Goal: Transaction & Acquisition: Purchase product/service

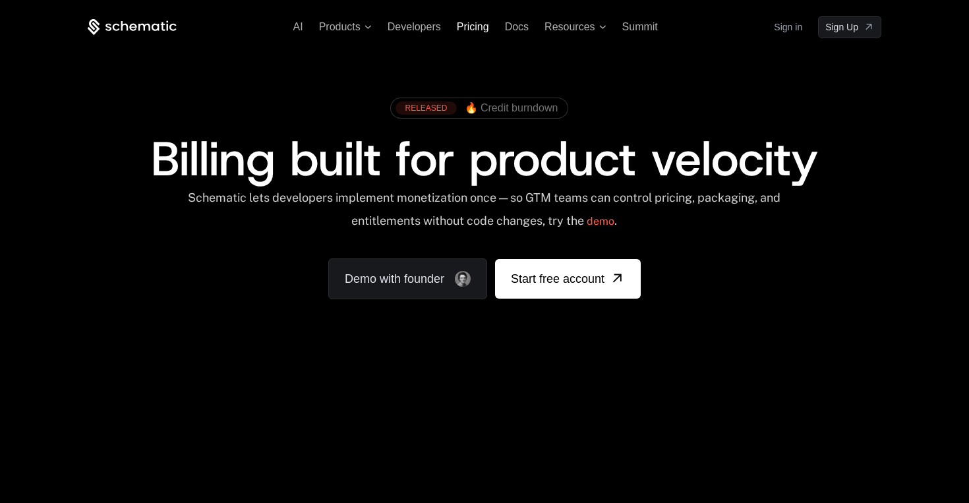
click at [474, 27] on span "Pricing" at bounding box center [473, 26] width 32 height 11
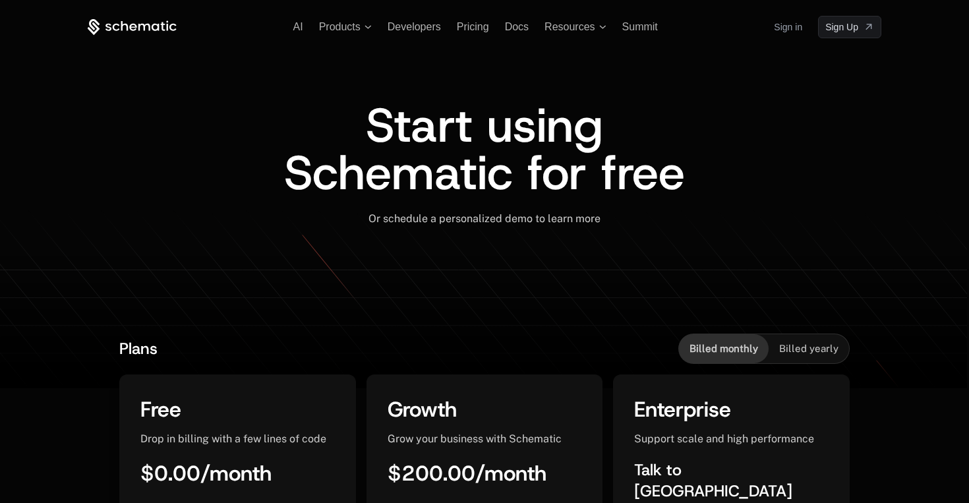
click at [121, 18] on div "AI Products Developers Pricing Docs Resources Summit Sign in Sign Up" at bounding box center [485, 27] width 794 height 22
click at [130, 27] on icon at bounding box center [132, 26] width 7 height 7
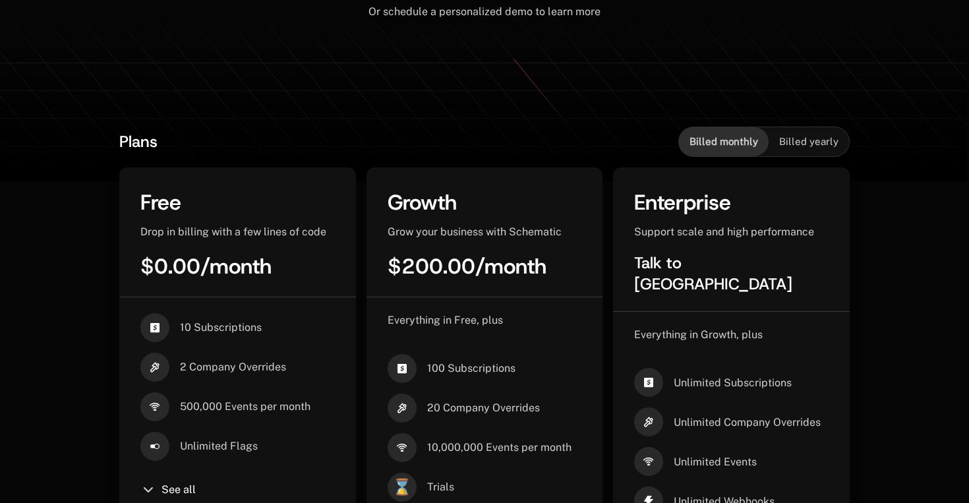
scroll to position [224, 0]
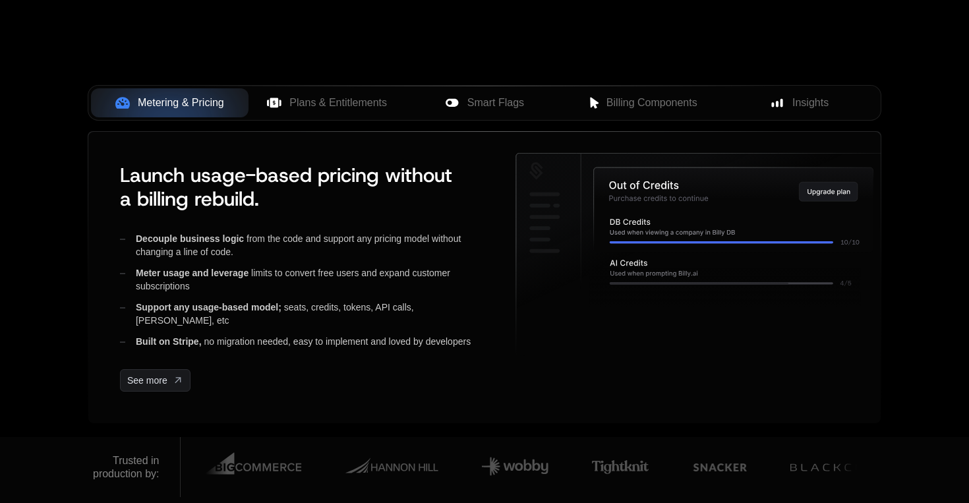
scroll to position [520, 0]
click at [293, 95] on span "Plans & Entitlements" at bounding box center [338, 102] width 98 height 16
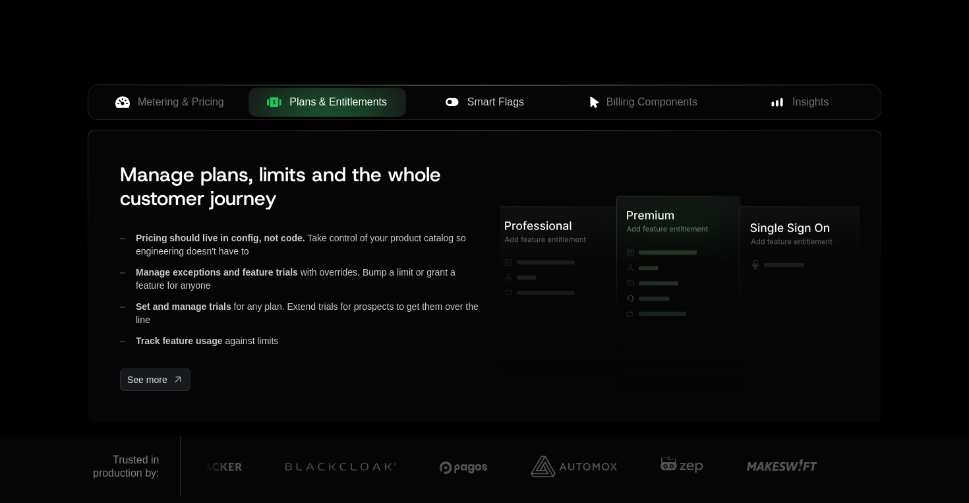
click at [462, 100] on div "Smart Flags" at bounding box center [485, 102] width 136 height 16
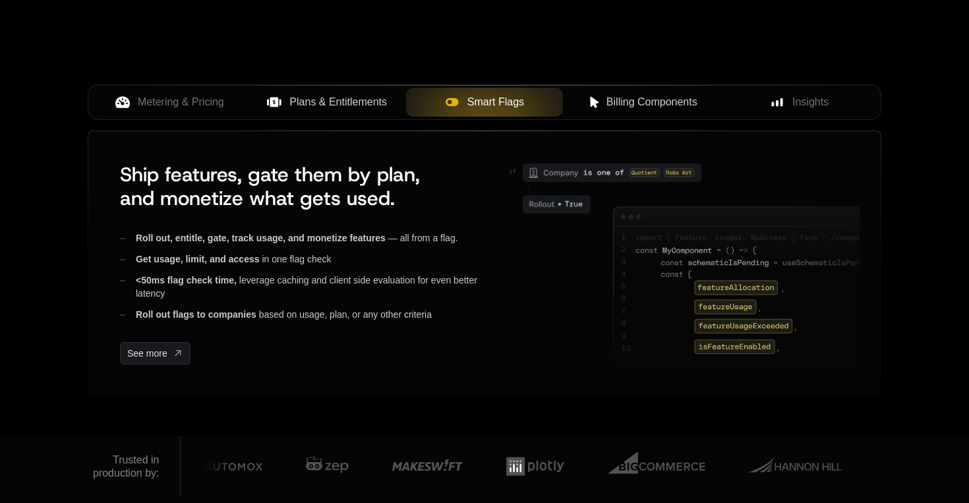
click at [591, 107] on icon at bounding box center [594, 102] width 12 height 12
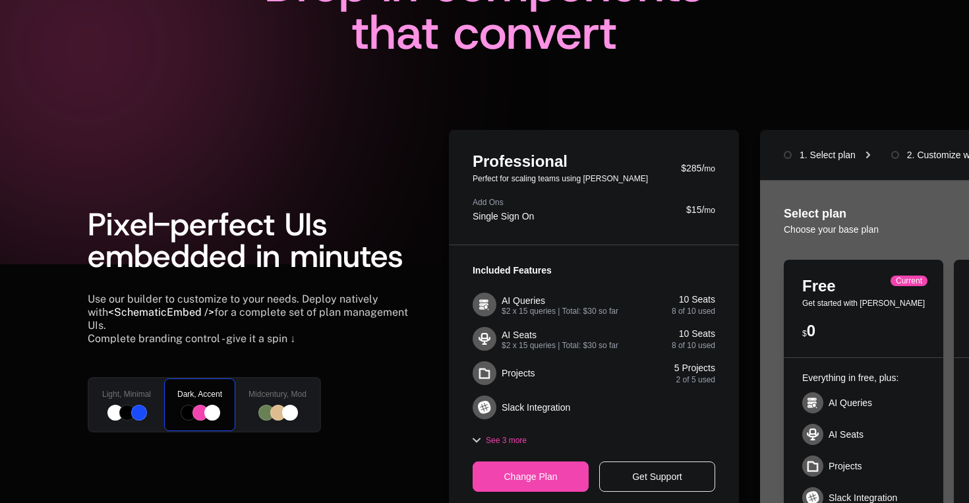
scroll to position [251, 0]
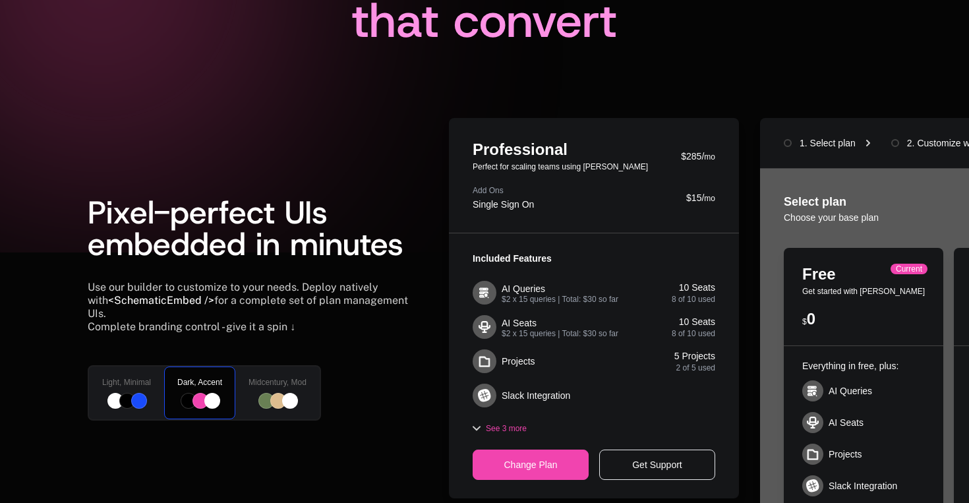
click at [133, 393] on div at bounding box center [126, 401] width 49 height 16
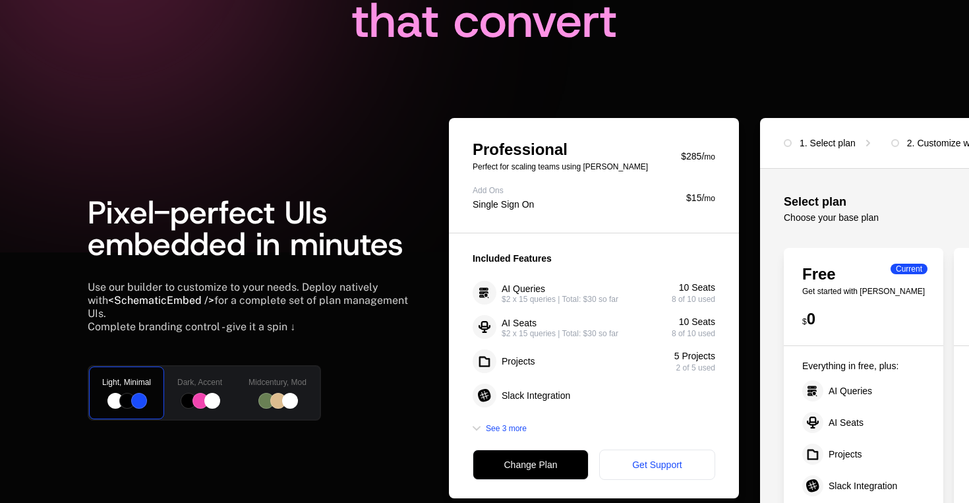
click at [224, 386] on div "Dark, Accent" at bounding box center [200, 392] width 74 height 55
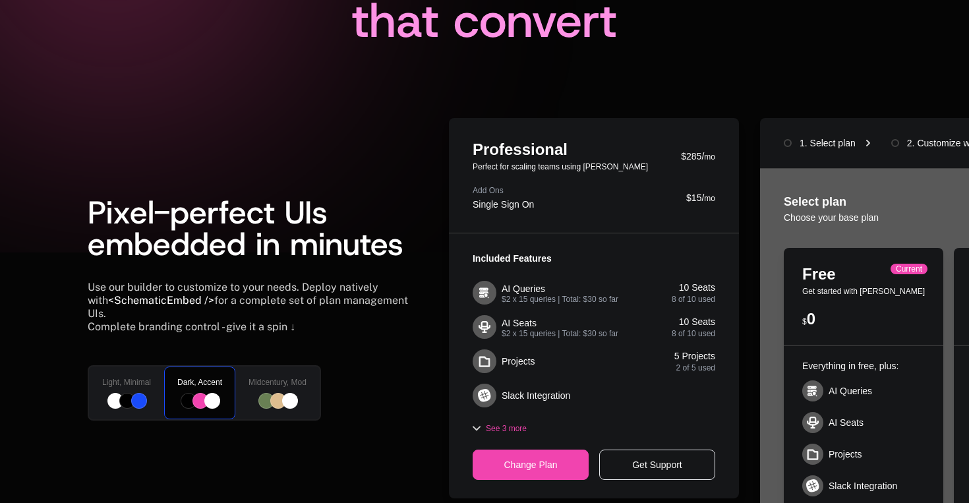
click at [274, 393] on div at bounding box center [278, 401] width 16 height 16
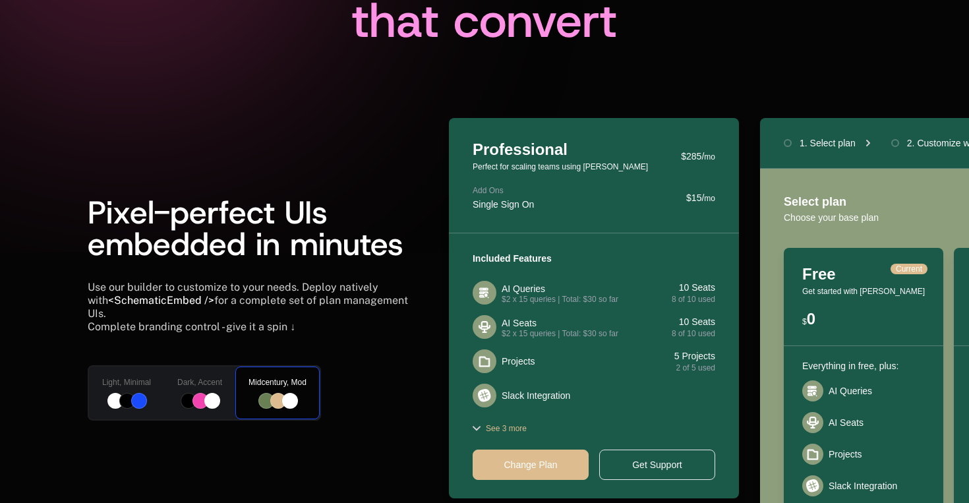
click at [212, 393] on div at bounding box center [212, 401] width 16 height 16
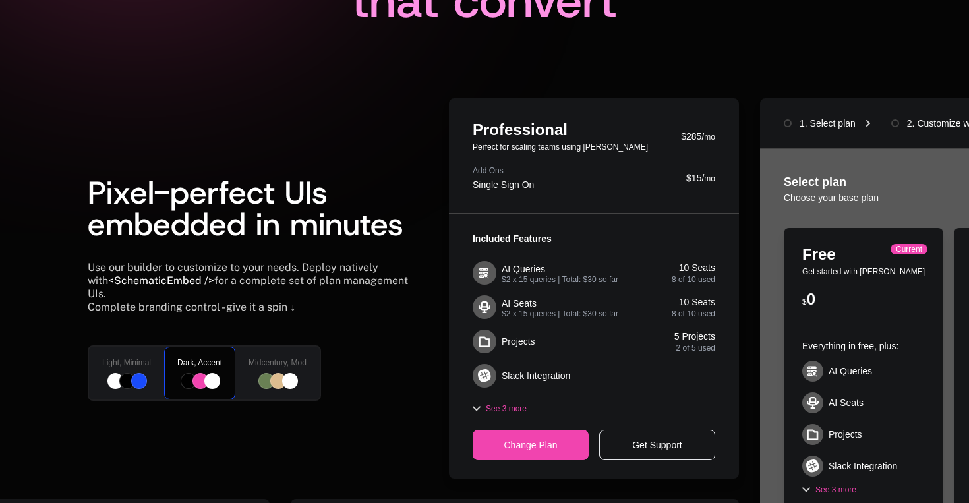
scroll to position [273, 0]
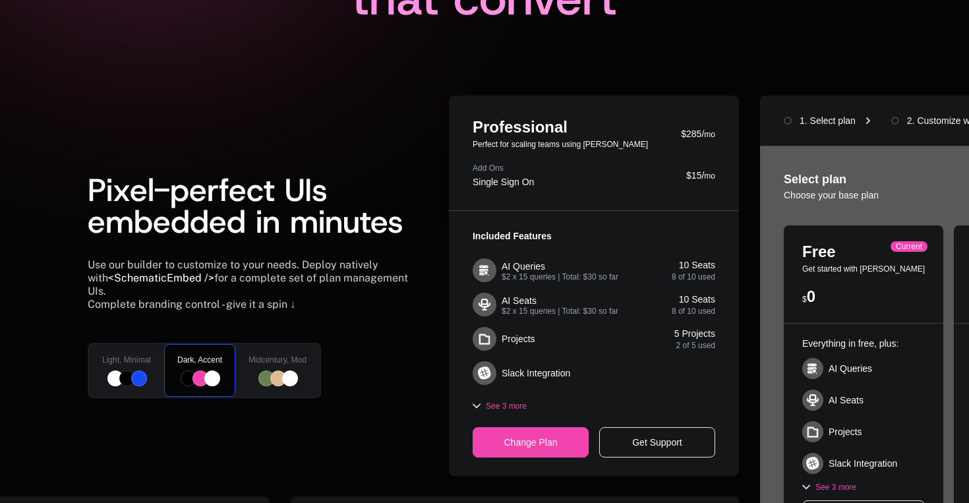
click at [638, 439] on div "Get Support" at bounding box center [657, 442] width 116 height 30
click at [523, 419] on div "Included Features AI Queries $2 x 15 queries | Total: $30 so far 10 Seats 8 of …" at bounding box center [594, 343] width 290 height 265
click at [496, 411] on div "Included Features AI Queries $2 x 15 queries | Total: $30 so far 10 Seats 8 of …" at bounding box center [594, 343] width 290 height 265
drag, startPoint x: 515, startPoint y: 363, endPoint x: 580, endPoint y: 355, distance: 65.8
click at [580, 355] on div "AI Queries $2 x 15 queries | Total: $30 so far 10 Seats 8 of 10 used AI Seats $…" at bounding box center [594, 321] width 243 height 127
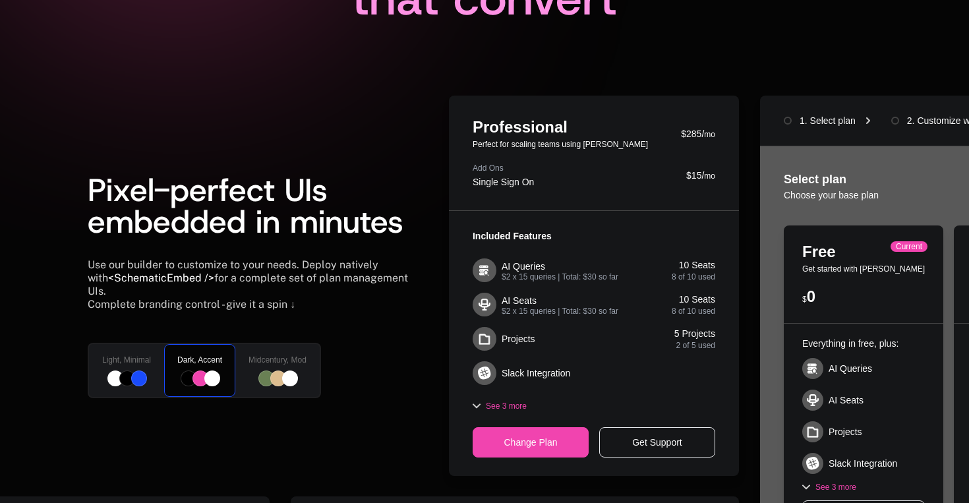
drag, startPoint x: 580, startPoint y: 355, endPoint x: 632, endPoint y: 338, distance: 54.4
click at [632, 338] on div "AI Queries $2 x 15 queries | Total: $30 so far 10 Seats 8 of 10 used AI Seats $…" at bounding box center [594, 321] width 243 height 127
drag, startPoint x: 781, startPoint y: 112, endPoint x: 817, endPoint y: 185, distance: 81.1
drag, startPoint x: 817, startPoint y: 185, endPoint x: 820, endPoint y: 240, distance: 55.5
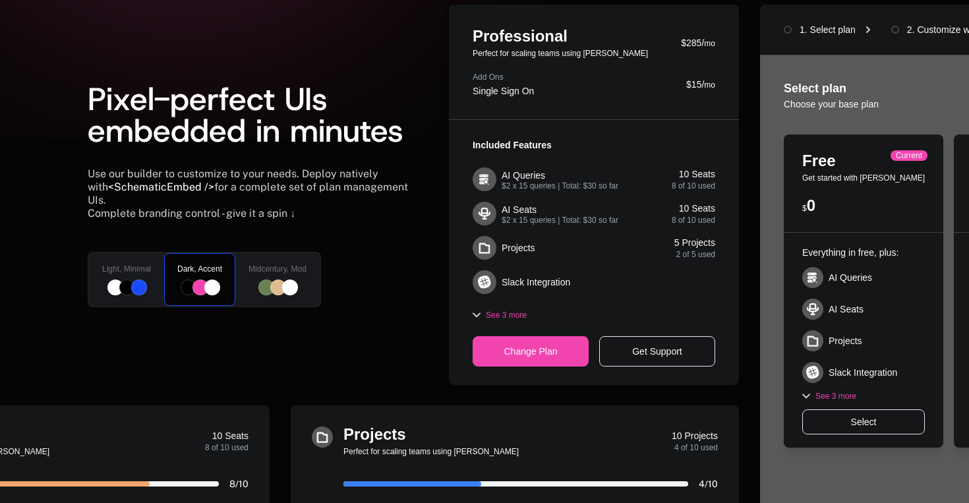
drag, startPoint x: 843, startPoint y: 325, endPoint x: 818, endPoint y: 325, distance: 25.7
click at [818, 325] on div "AI Queries AI Seats Projects Slack Integration" at bounding box center [863, 325] width 123 height 116
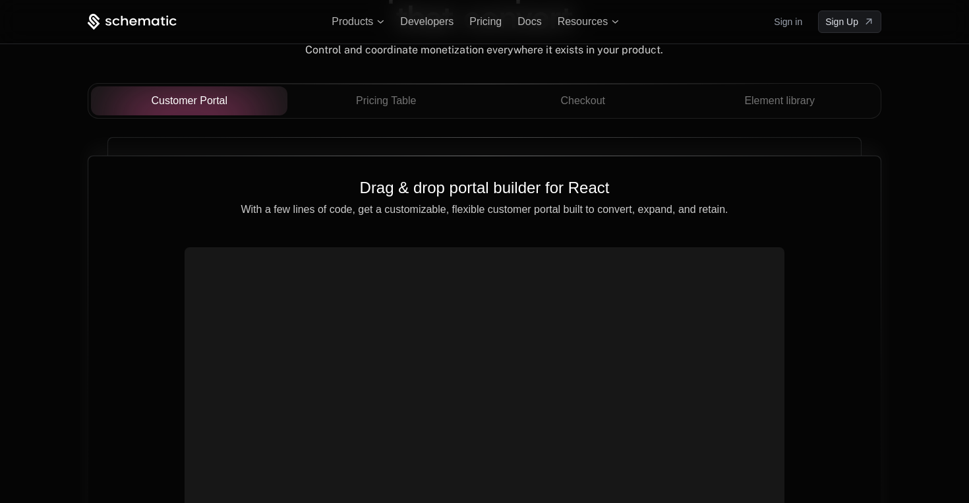
scroll to position [1211, 0]
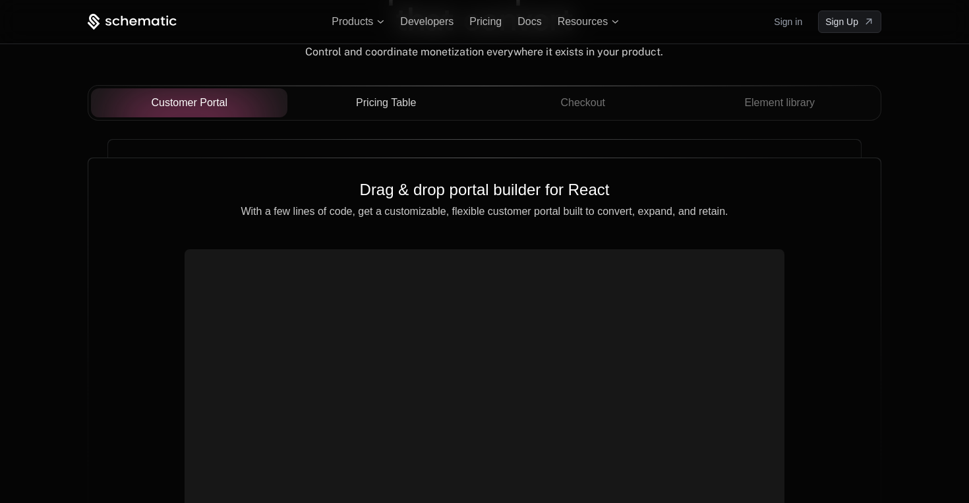
click at [365, 97] on span "Pricing Table" at bounding box center [386, 103] width 60 height 16
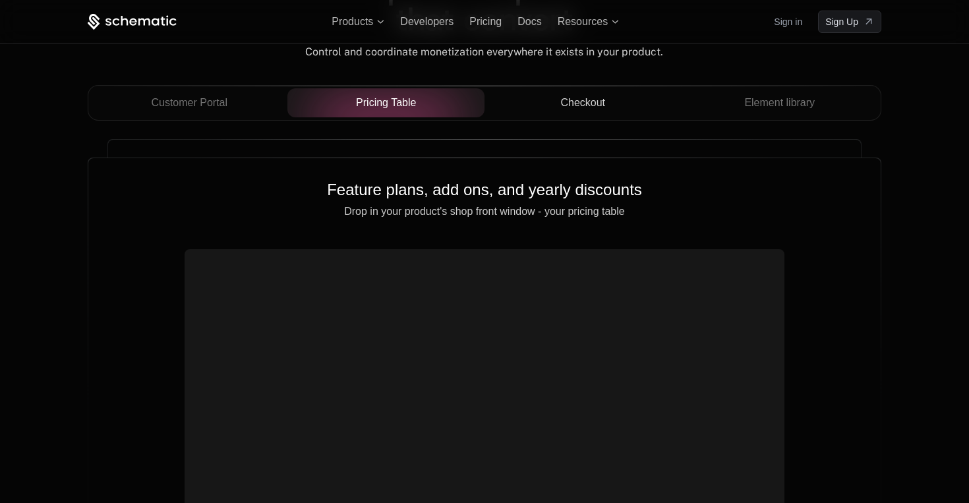
click at [593, 99] on span "Checkout" at bounding box center [582, 103] width 45 height 16
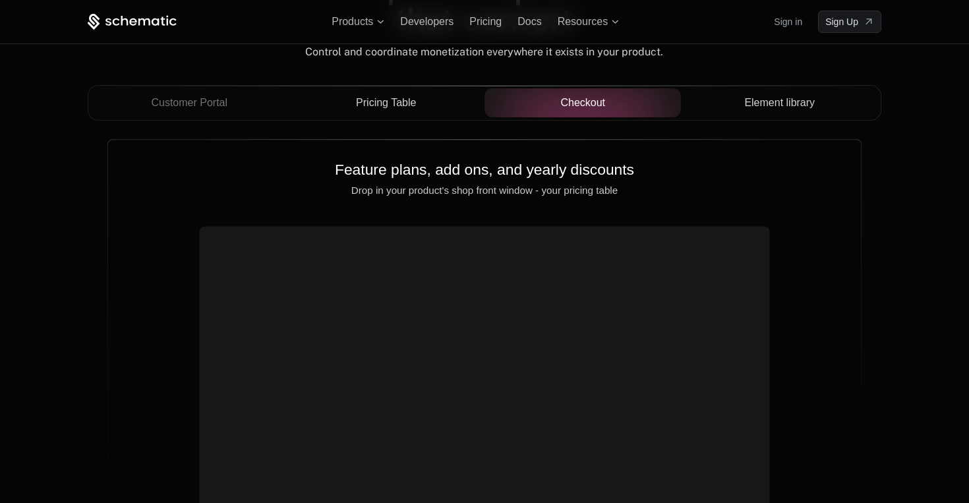
click at [728, 90] on button "Element library" at bounding box center [779, 102] width 197 height 29
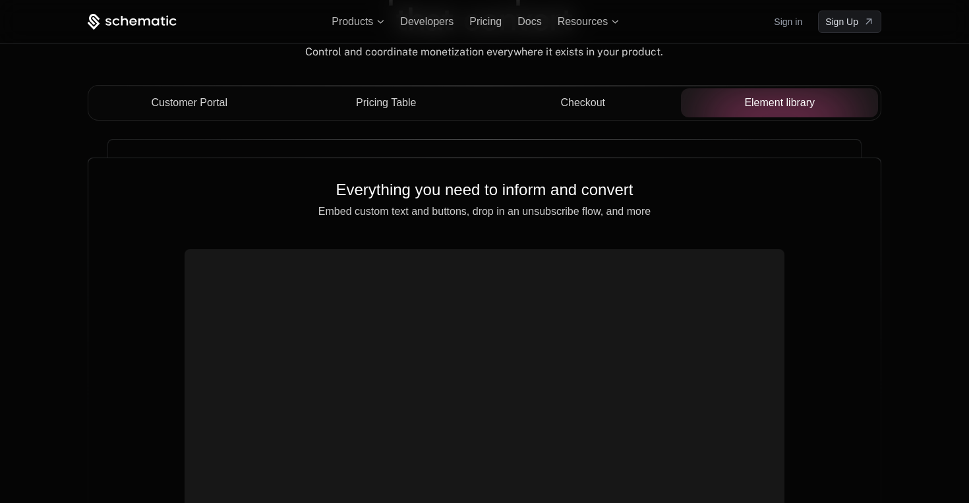
click at [218, 88] on button "Customer Portal" at bounding box center [189, 102] width 197 height 29
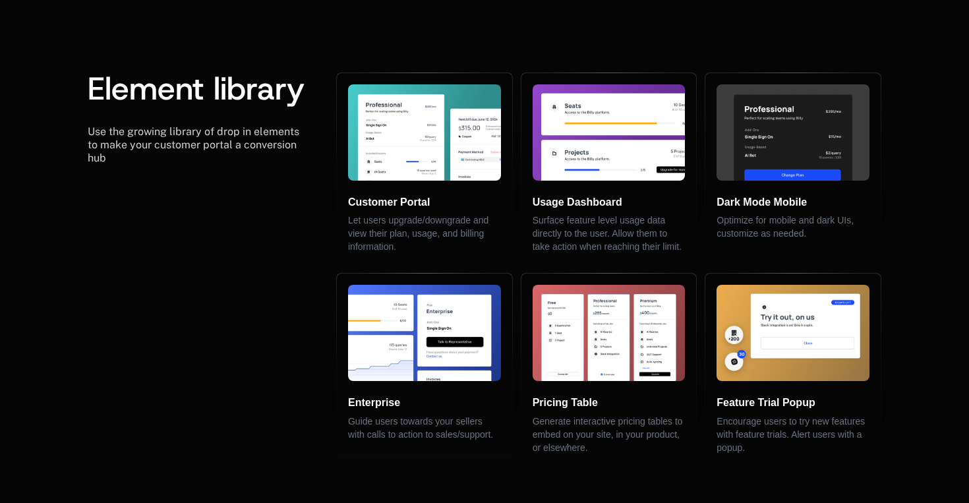
scroll to position [2675, 0]
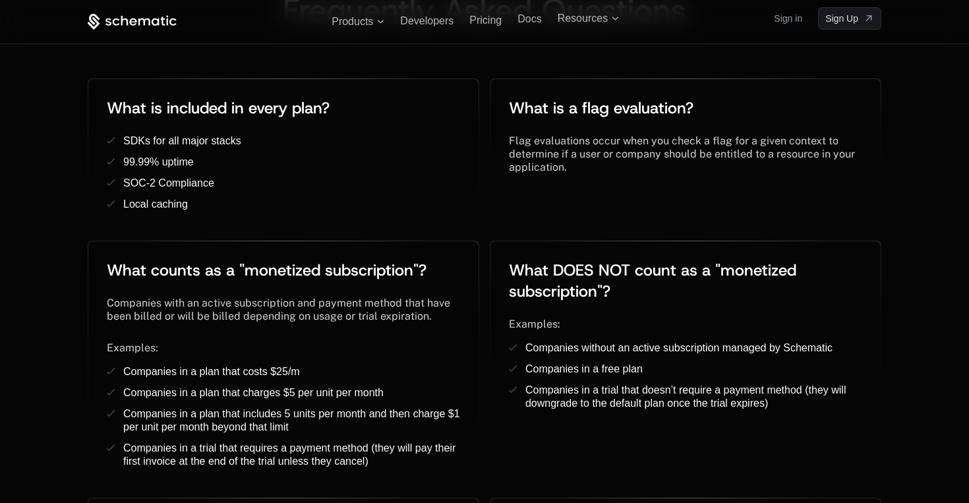
scroll to position [2519, 0]
